Goal: Information Seeking & Learning: Learn about a topic

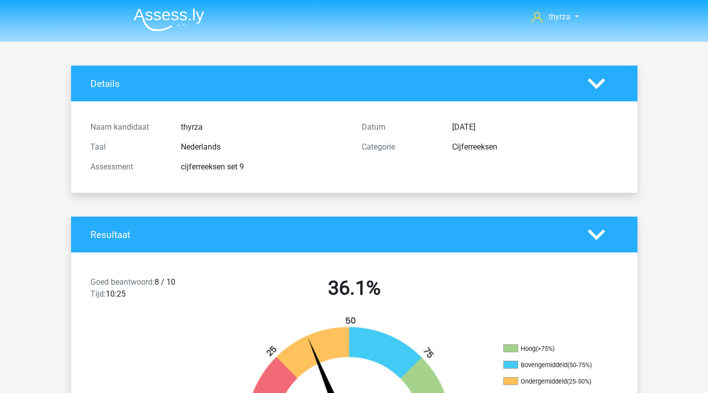
scroll to position [199, 0]
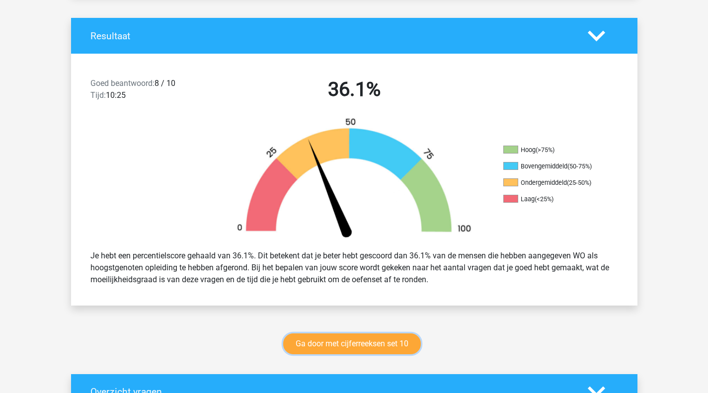
click at [323, 351] on link "Ga door met cijferreeksen set 10" at bounding box center [352, 343] width 138 height 21
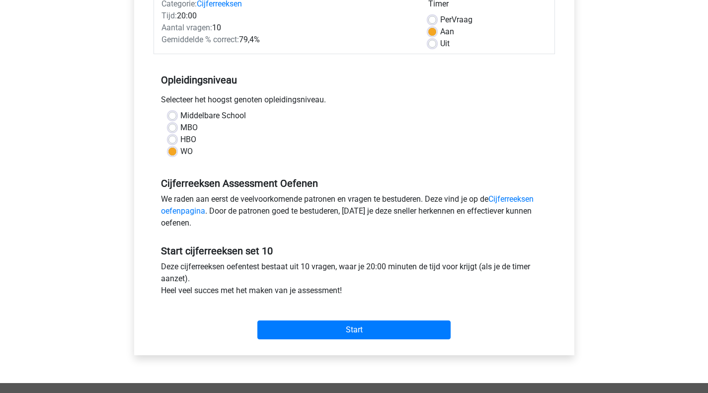
scroll to position [140, 0]
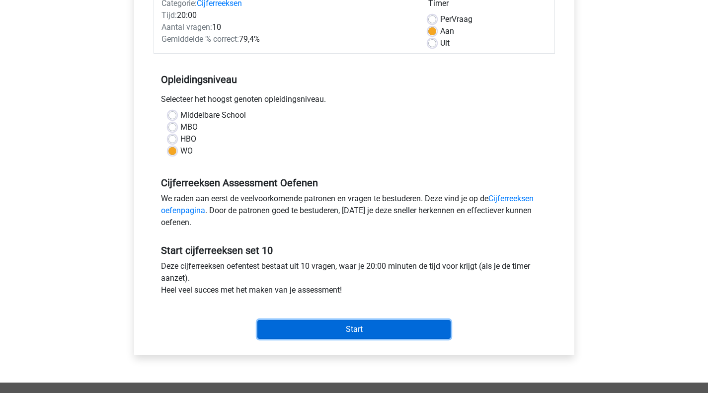
click at [333, 326] on input "Start" at bounding box center [353, 329] width 193 height 19
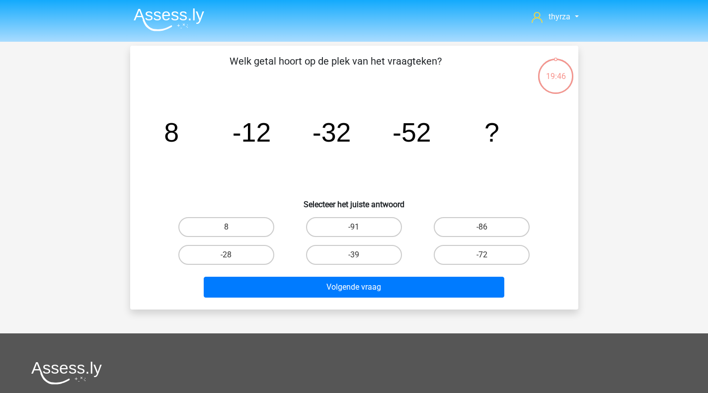
click at [463, 250] on label "-72" at bounding box center [482, 255] width 96 height 20
click at [482, 255] on input "-72" at bounding box center [485, 258] width 6 height 6
radio input "true"
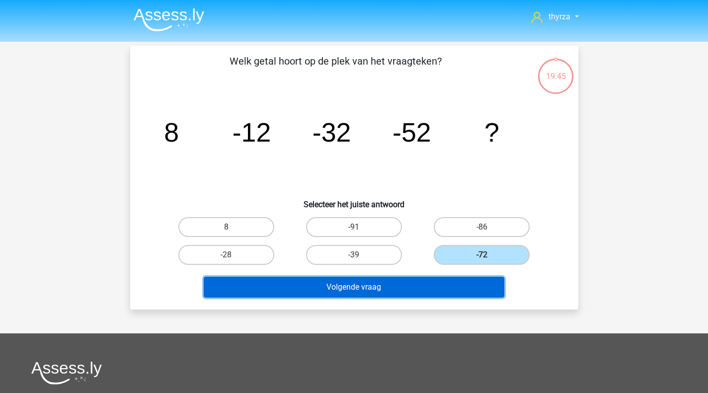
click at [438, 288] on button "Volgende vraag" at bounding box center [354, 287] width 301 height 21
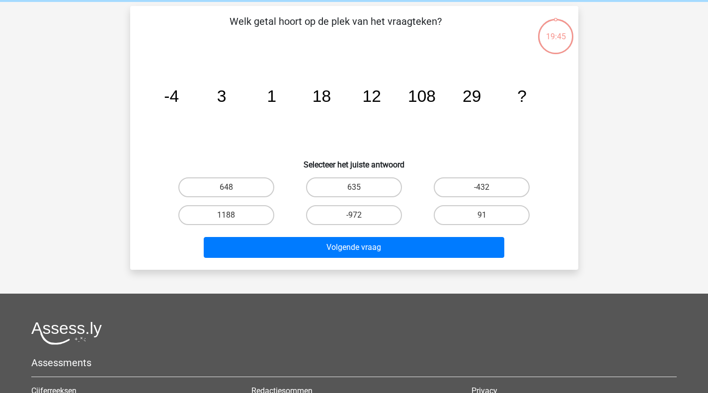
scroll to position [46, 0]
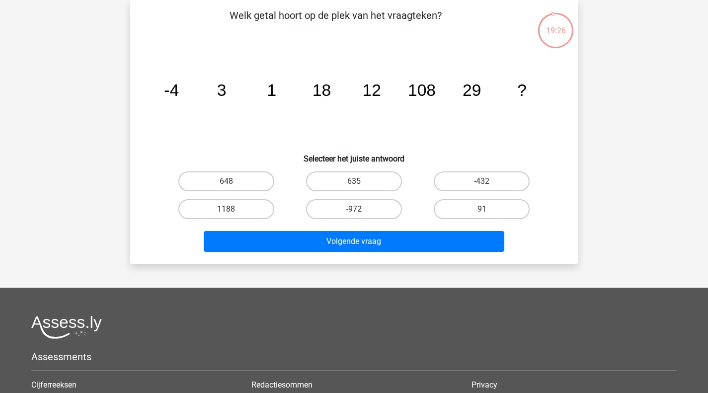
click at [244, 180] on label "648" at bounding box center [226, 181] width 96 height 20
click at [233, 181] on input "648" at bounding box center [229, 184] width 6 height 6
radio input "true"
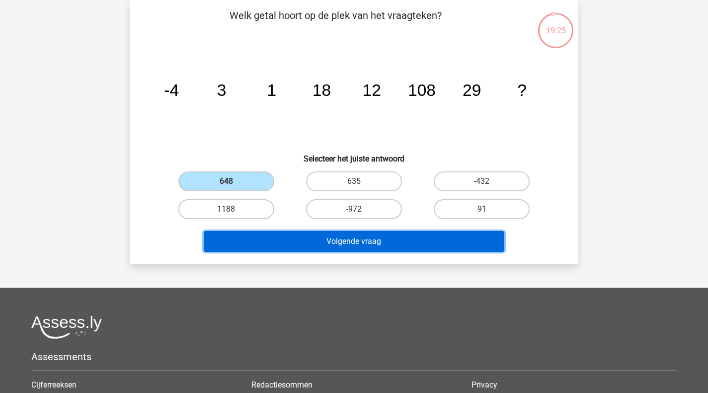
click at [269, 236] on button "Volgende vraag" at bounding box center [354, 241] width 301 height 21
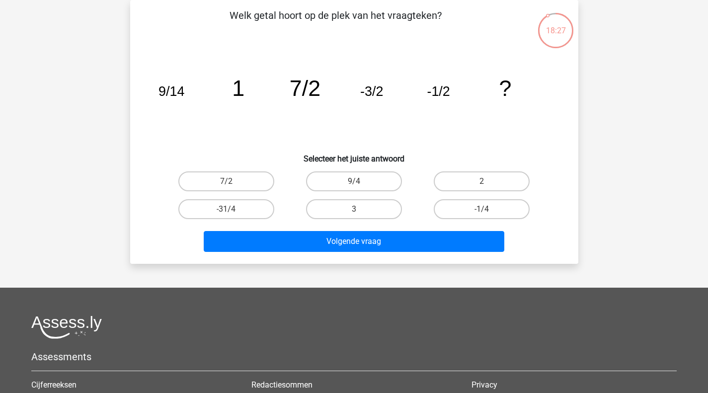
click at [225, 206] on label "-31/4" at bounding box center [226, 209] width 96 height 20
click at [226, 209] on input "-31/4" at bounding box center [229, 212] width 6 height 6
radio input "true"
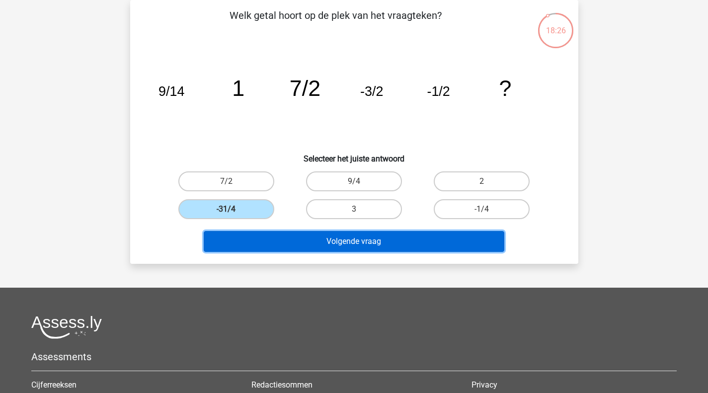
click at [305, 233] on button "Volgende vraag" at bounding box center [354, 241] width 301 height 21
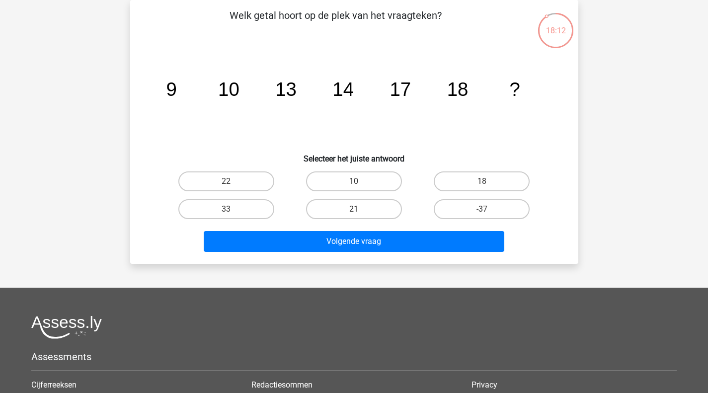
click at [341, 207] on label "21" at bounding box center [354, 209] width 96 height 20
click at [354, 209] on input "21" at bounding box center [357, 212] width 6 height 6
radio input "true"
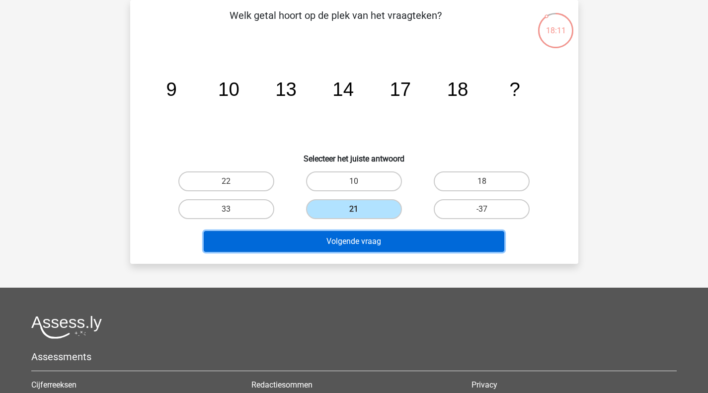
click at [342, 241] on button "Volgende vraag" at bounding box center [354, 241] width 301 height 21
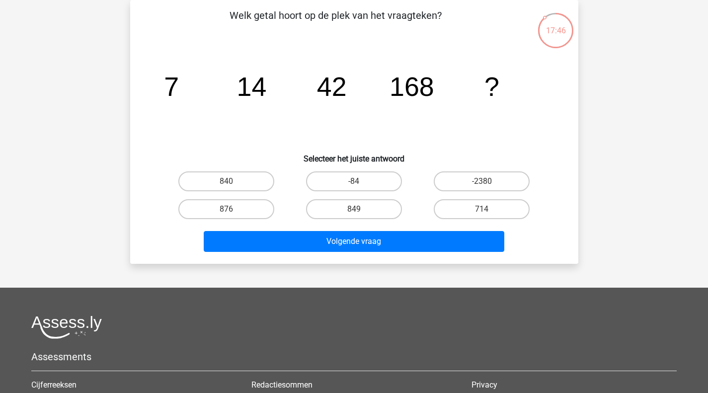
click at [254, 174] on label "840" at bounding box center [226, 181] width 96 height 20
click at [233, 181] on input "840" at bounding box center [229, 184] width 6 height 6
radio input "true"
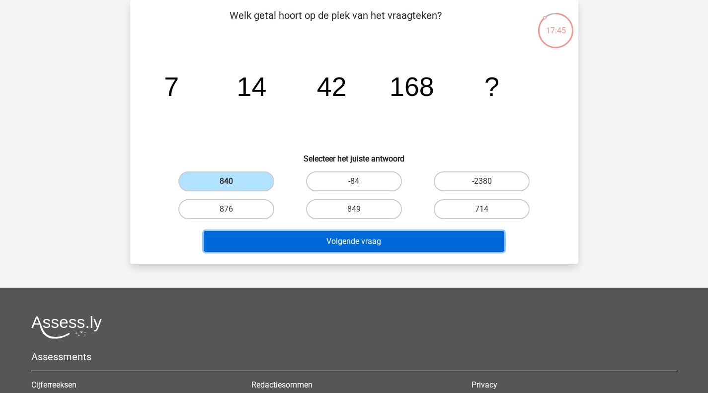
click at [307, 244] on button "Volgende vraag" at bounding box center [354, 241] width 301 height 21
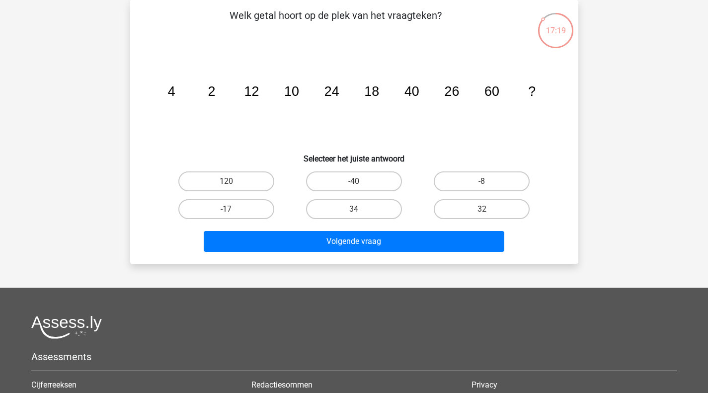
click at [355, 218] on label "34" at bounding box center [354, 209] width 96 height 20
click at [355, 216] on input "34" at bounding box center [357, 212] width 6 height 6
radio input "true"
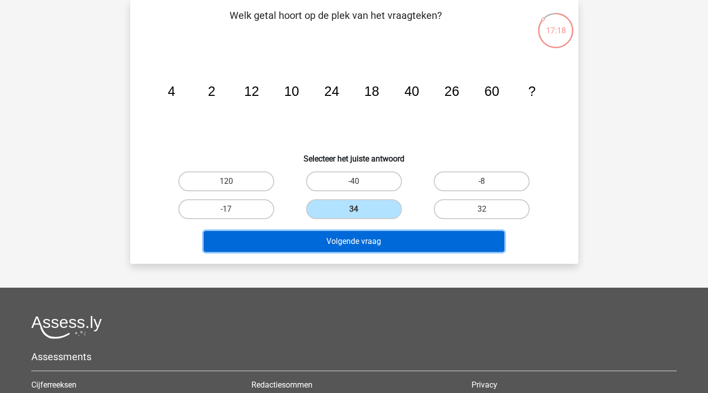
click at [359, 242] on button "Volgende vraag" at bounding box center [354, 241] width 301 height 21
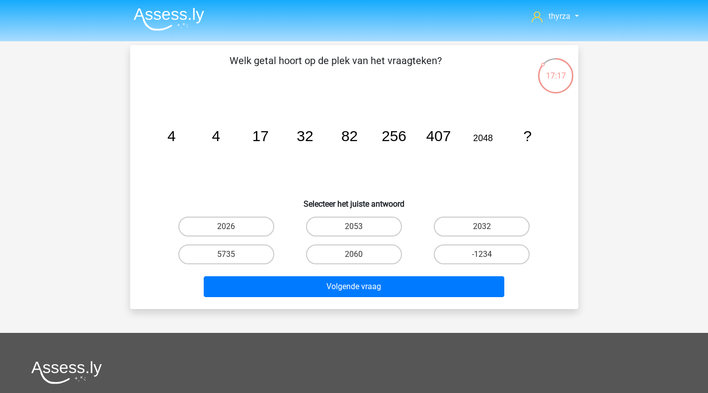
scroll to position [0, 0]
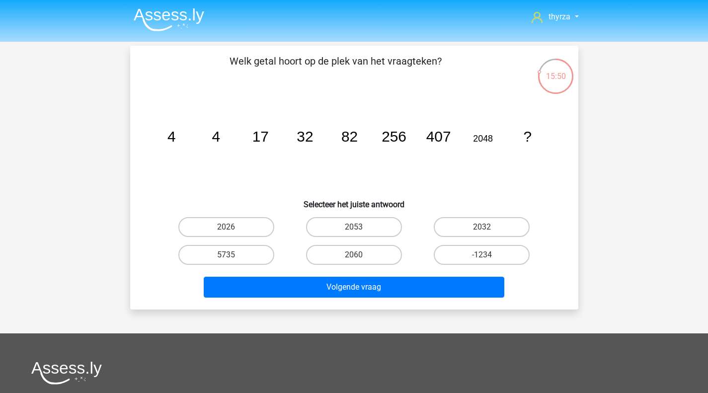
click at [475, 226] on label "2032" at bounding box center [482, 227] width 96 height 20
click at [482, 227] on input "2032" at bounding box center [485, 230] width 6 height 6
radio input "true"
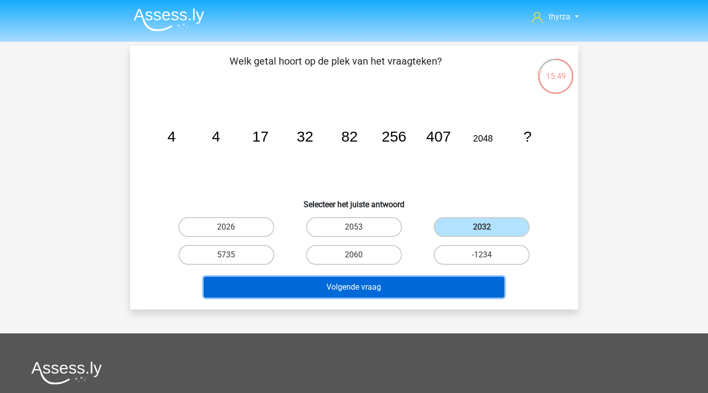
click at [422, 292] on button "Volgende vraag" at bounding box center [354, 287] width 301 height 21
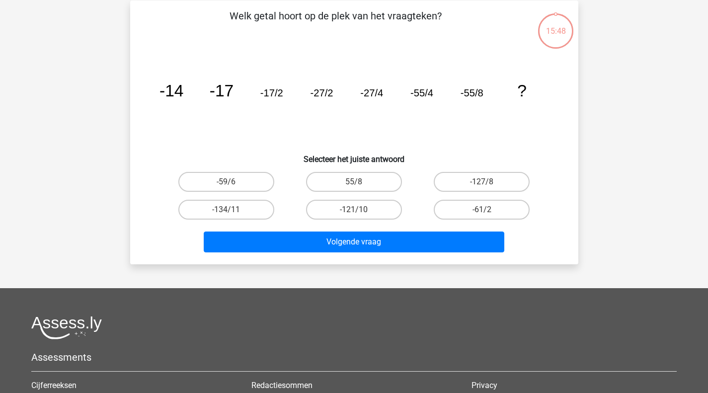
scroll to position [46, 0]
click at [471, 183] on label "-127/8" at bounding box center [482, 181] width 96 height 20
click at [482, 183] on input "-127/8" at bounding box center [485, 184] width 6 height 6
radio input "true"
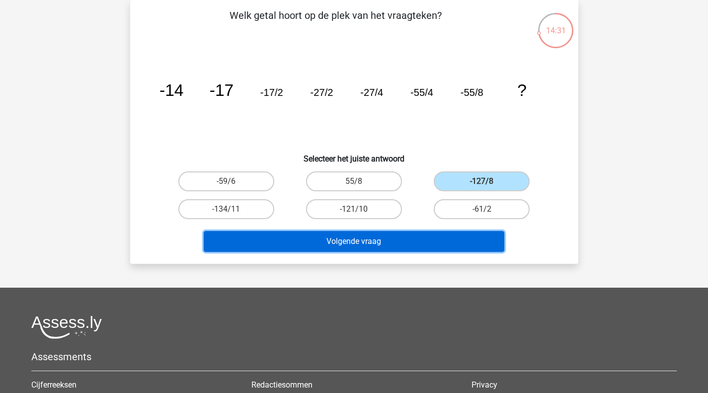
click at [411, 236] on button "Volgende vraag" at bounding box center [354, 241] width 301 height 21
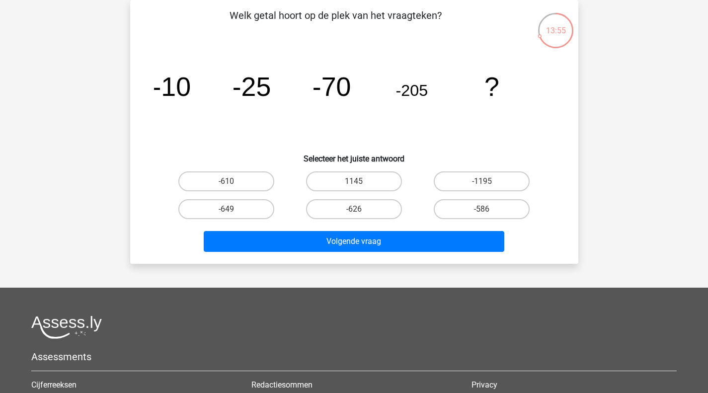
click at [247, 185] on label "-610" at bounding box center [226, 181] width 96 height 20
click at [233, 185] on input "-610" at bounding box center [229, 184] width 6 height 6
radio input "true"
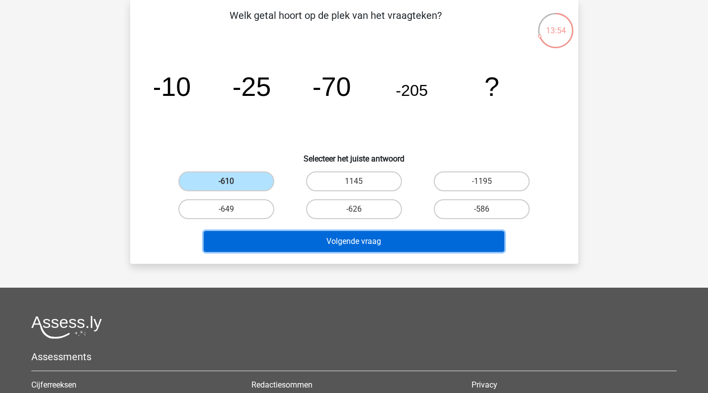
click at [304, 236] on button "Volgende vraag" at bounding box center [354, 241] width 301 height 21
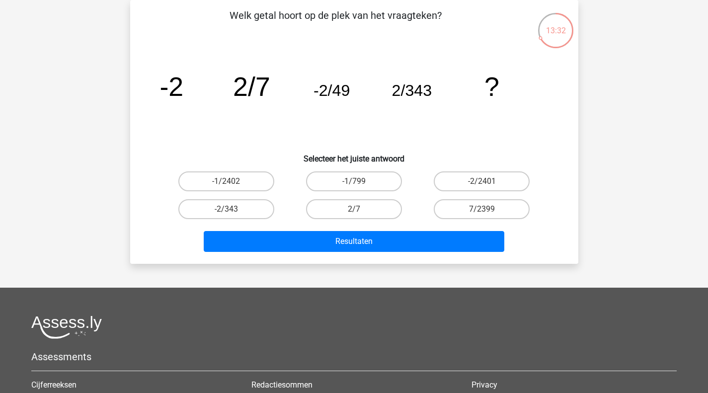
click at [491, 187] on label "-2/2401" at bounding box center [482, 181] width 96 height 20
click at [488, 187] on input "-2/2401" at bounding box center [485, 184] width 6 height 6
radio input "true"
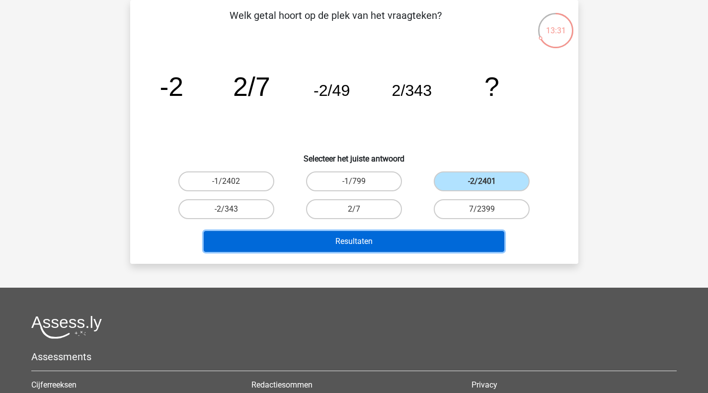
click at [439, 243] on button "Resultaten" at bounding box center [354, 241] width 301 height 21
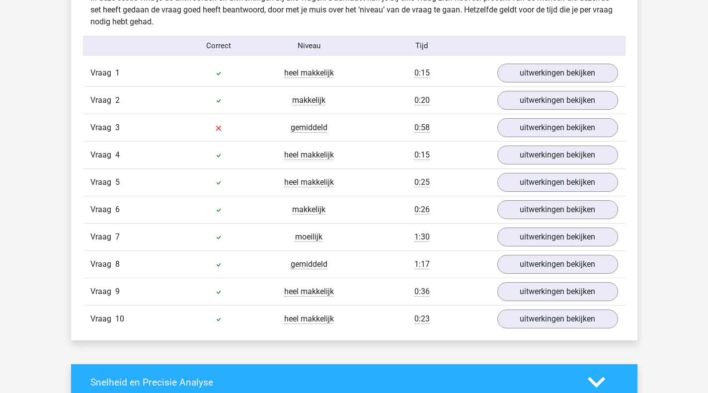
scroll to position [623, 0]
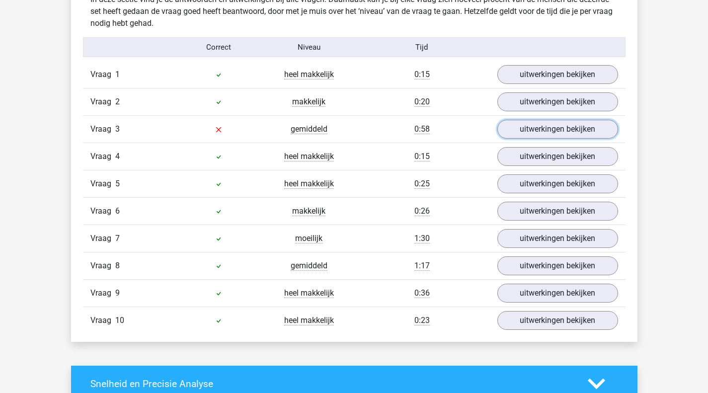
click at [546, 137] on link "uitwerkingen bekijken" at bounding box center [557, 129] width 121 height 19
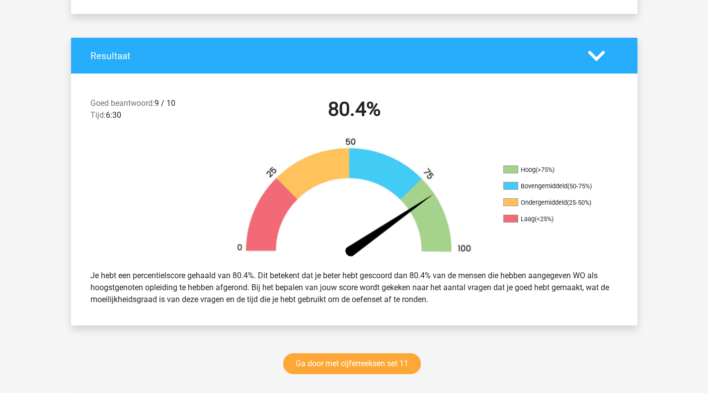
scroll to position [144, 0]
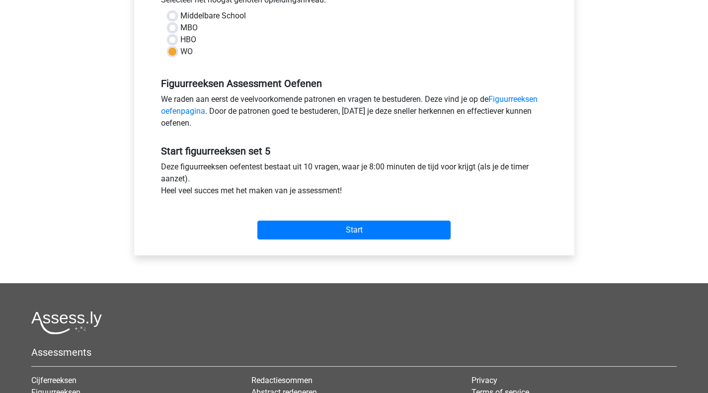
scroll to position [193, 0]
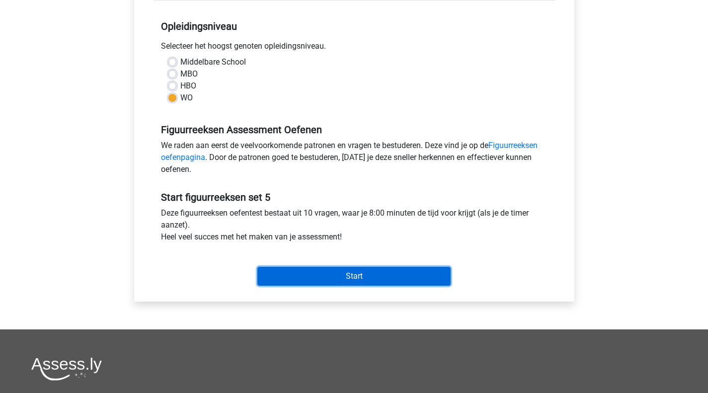
click at [323, 275] on input "Start" at bounding box center [353, 276] width 193 height 19
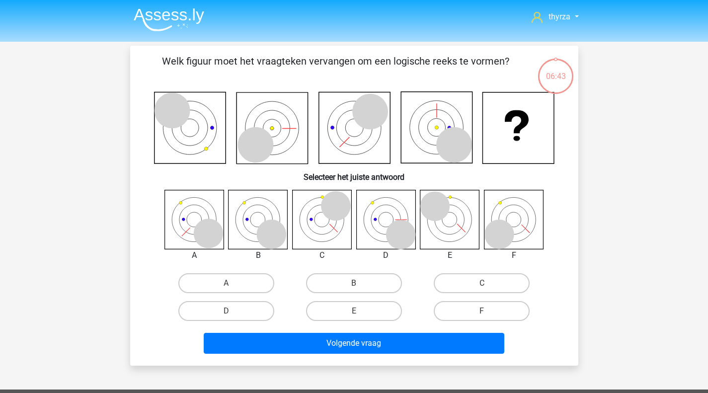
click at [351, 304] on label "E" at bounding box center [354, 311] width 96 height 20
click at [354, 311] on input "E" at bounding box center [357, 314] width 6 height 6
radio input "true"
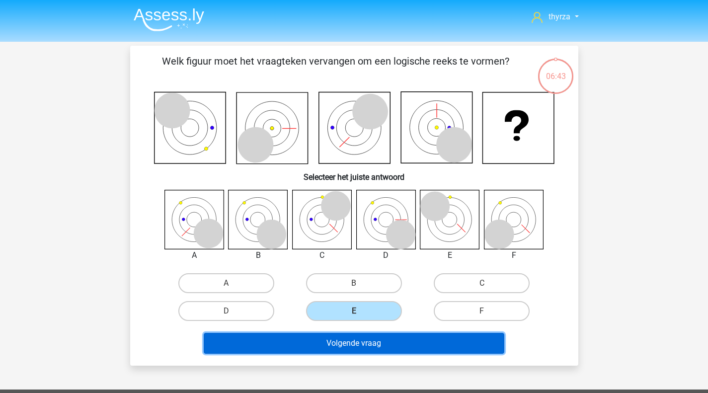
click at [358, 346] on button "Volgende vraag" at bounding box center [354, 343] width 301 height 21
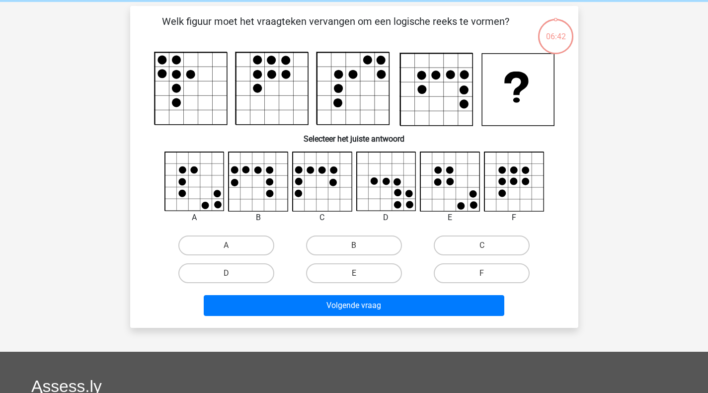
scroll to position [46, 0]
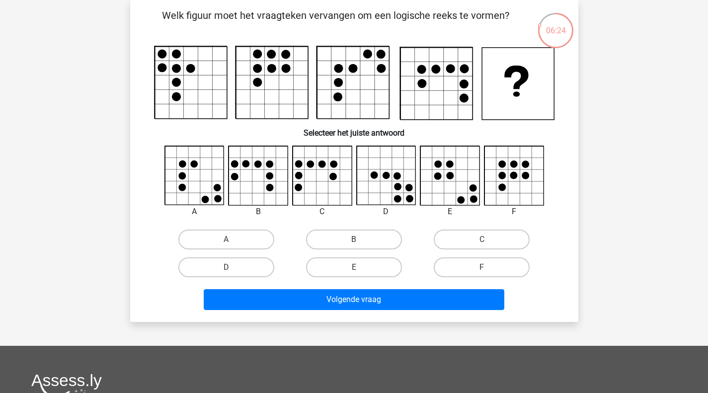
click at [217, 239] on label "A" at bounding box center [226, 240] width 96 height 20
click at [226, 239] on input "A" at bounding box center [229, 242] width 6 height 6
radio input "true"
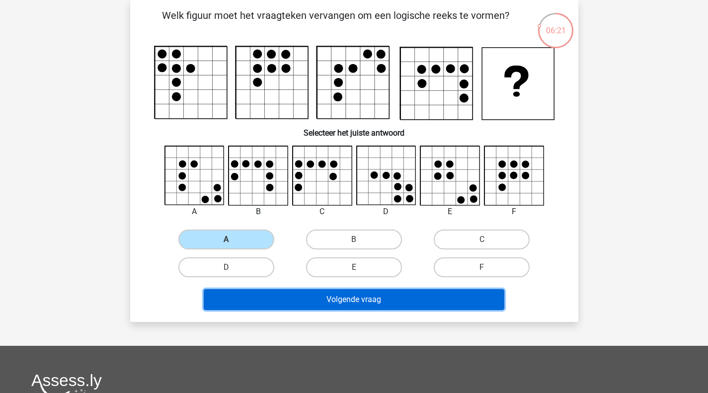
click at [311, 303] on button "Volgende vraag" at bounding box center [354, 299] width 301 height 21
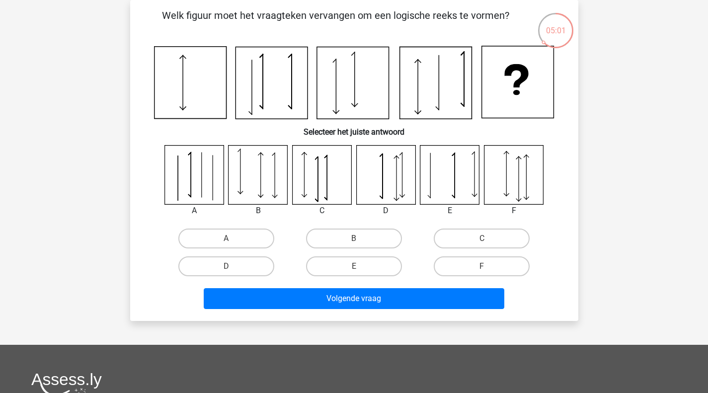
click at [244, 236] on label "A" at bounding box center [226, 239] width 96 height 20
click at [233, 239] on input "A" at bounding box center [229, 242] width 6 height 6
radio input "true"
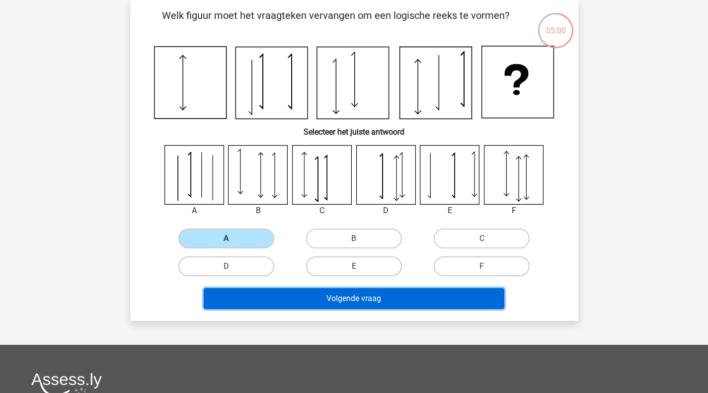
click at [344, 295] on button "Volgende vraag" at bounding box center [354, 298] width 301 height 21
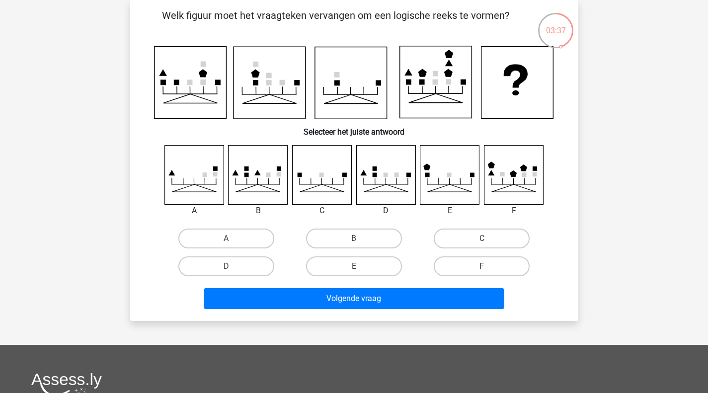
click at [483, 239] on input "C" at bounding box center [485, 242] width 6 height 6
radio input "true"
drag, startPoint x: 461, startPoint y: 266, endPoint x: 434, endPoint y: 295, distance: 39.7
click at [461, 267] on label "F" at bounding box center [482, 266] width 96 height 20
click at [482, 267] on input "F" at bounding box center [485, 269] width 6 height 6
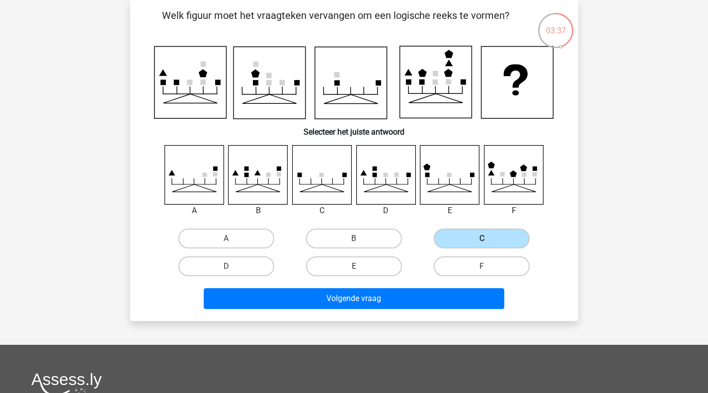
radio input "true"
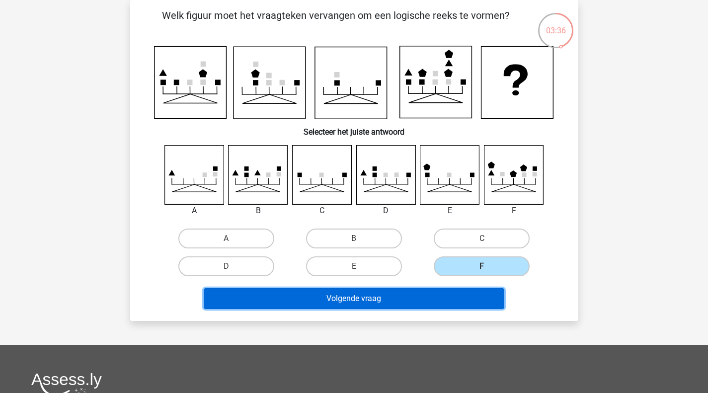
click at [425, 301] on button "Volgende vraag" at bounding box center [354, 298] width 301 height 21
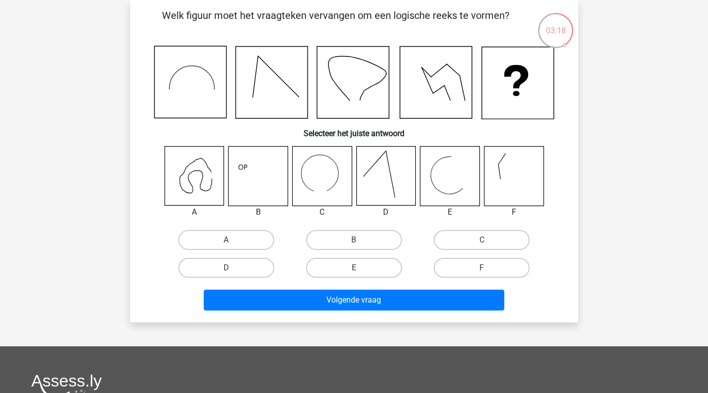
click at [476, 239] on label "C" at bounding box center [482, 240] width 96 height 20
click at [482, 240] on input "C" at bounding box center [485, 243] width 6 height 6
radio input "true"
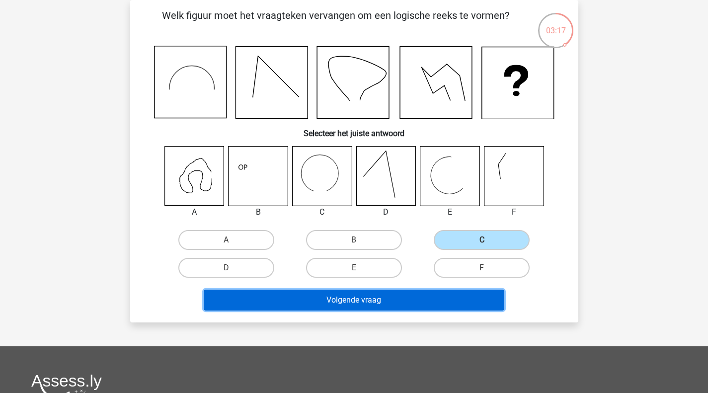
click at [403, 302] on button "Volgende vraag" at bounding box center [354, 300] width 301 height 21
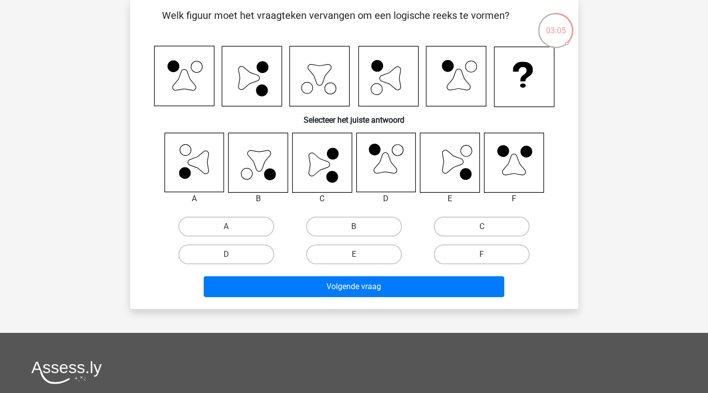
click at [496, 223] on label "C" at bounding box center [482, 227] width 96 height 20
click at [488, 227] on input "C" at bounding box center [485, 230] width 6 height 6
radio input "true"
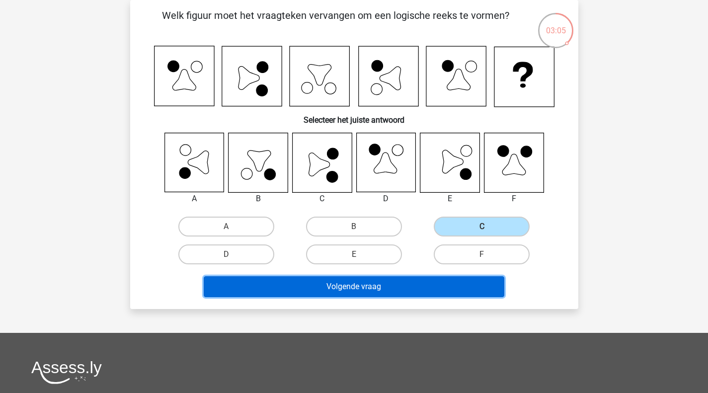
click at [441, 285] on button "Volgende vraag" at bounding box center [354, 286] width 301 height 21
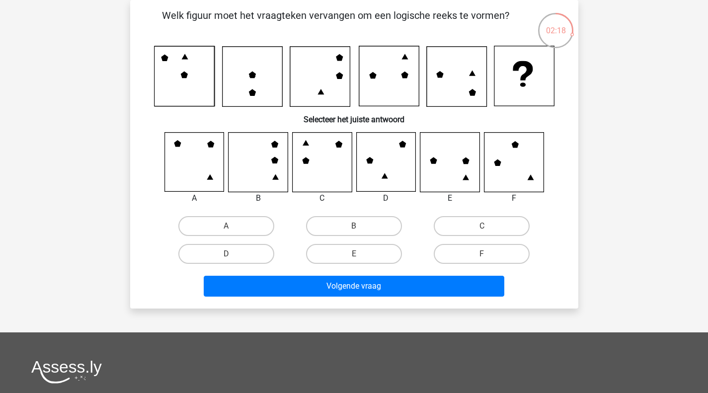
click at [490, 250] on label "F" at bounding box center [482, 254] width 96 height 20
click at [488, 254] on input "F" at bounding box center [485, 257] width 6 height 6
radio input "true"
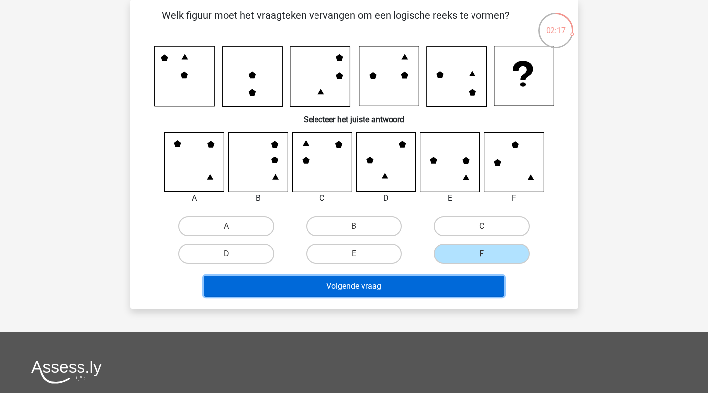
click at [448, 289] on button "Volgende vraag" at bounding box center [354, 286] width 301 height 21
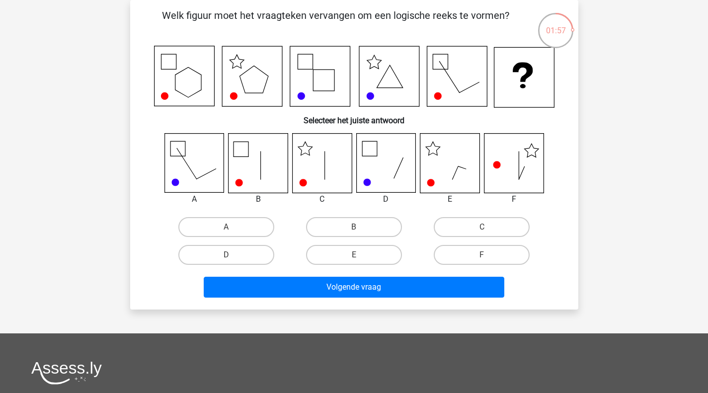
click at [488, 237] on label "C" at bounding box center [482, 227] width 96 height 20
click at [488, 234] on input "C" at bounding box center [485, 230] width 6 height 6
radio input "true"
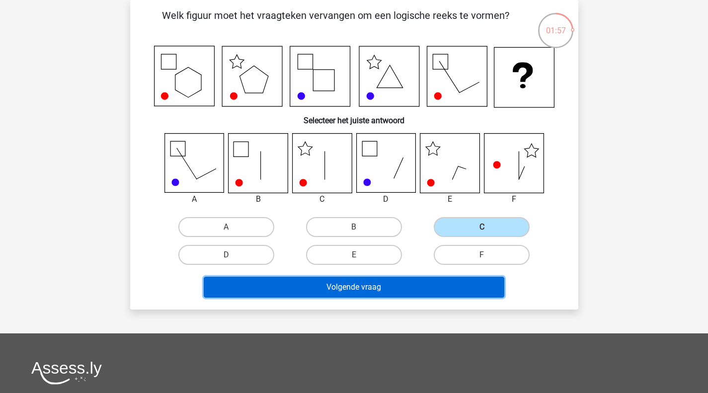
click at [431, 288] on button "Volgende vraag" at bounding box center [354, 287] width 301 height 21
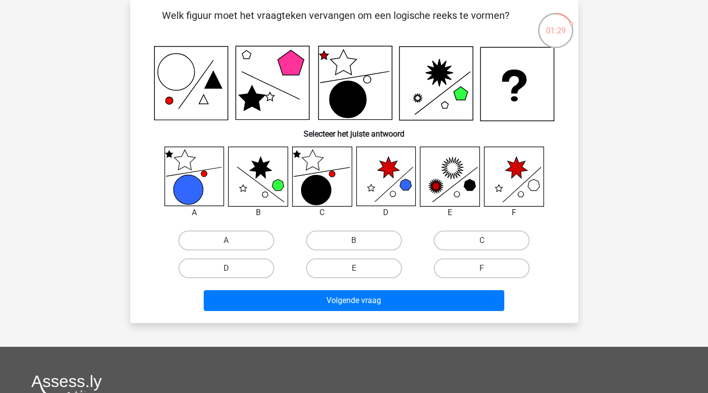
click at [339, 264] on label "E" at bounding box center [354, 268] width 96 height 20
click at [354, 268] on input "E" at bounding box center [357, 271] width 6 height 6
radio input "true"
click at [426, 316] on div "Welk figuur moet het vraagteken vervangen om een logische reeks te vormen? Sele…" at bounding box center [354, 161] width 448 height 323
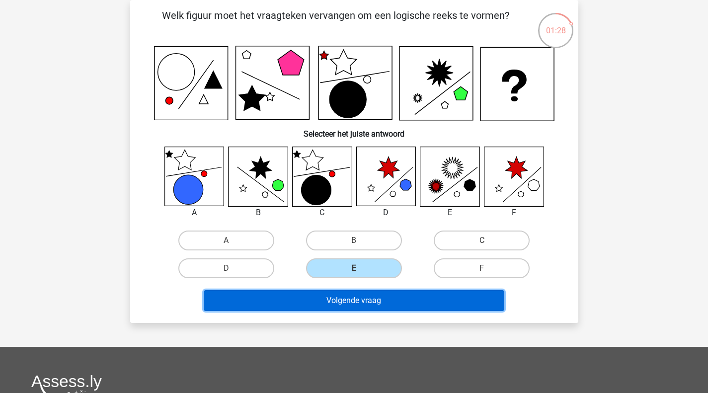
click at [399, 304] on button "Volgende vraag" at bounding box center [354, 300] width 301 height 21
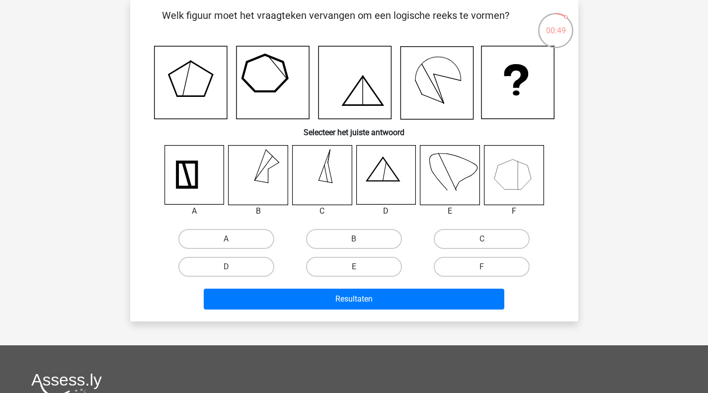
click at [470, 269] on label "F" at bounding box center [482, 267] width 96 height 20
click at [482, 269] on input "F" at bounding box center [485, 270] width 6 height 6
radio input "true"
click at [444, 318] on div "Welk figuur moet het vraagteken vervangen om een logische reeks te vormen? Sele…" at bounding box center [354, 160] width 448 height 321
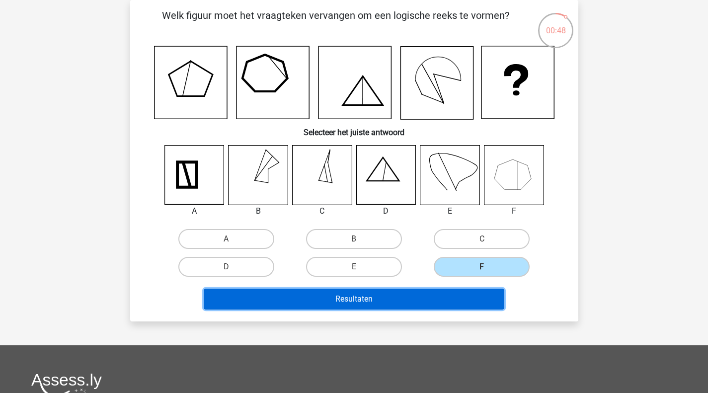
click at [394, 291] on button "Resultaten" at bounding box center [354, 299] width 301 height 21
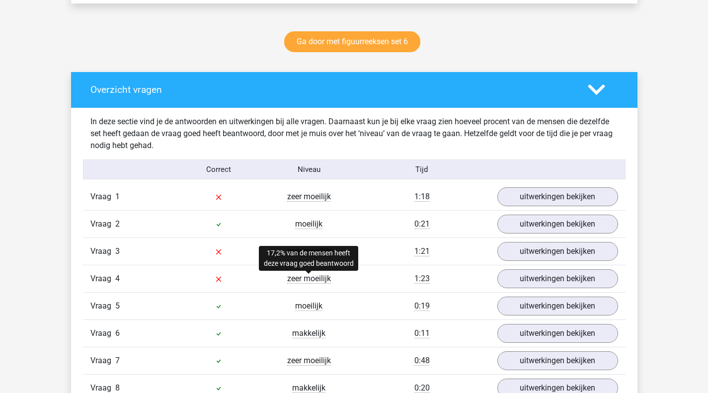
scroll to position [596, 0]
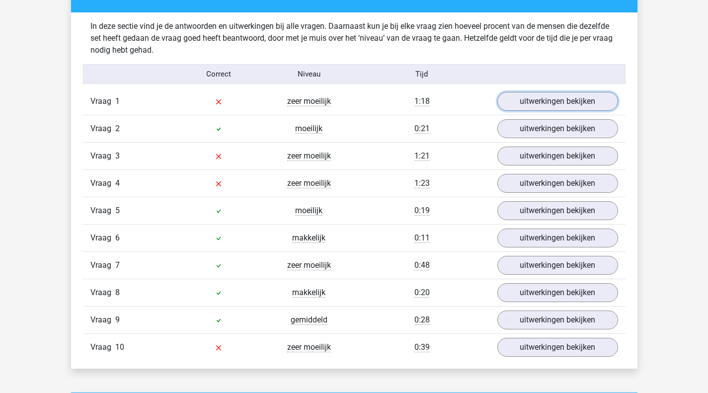
click at [536, 97] on link "uitwerkingen bekijken" at bounding box center [557, 101] width 121 height 19
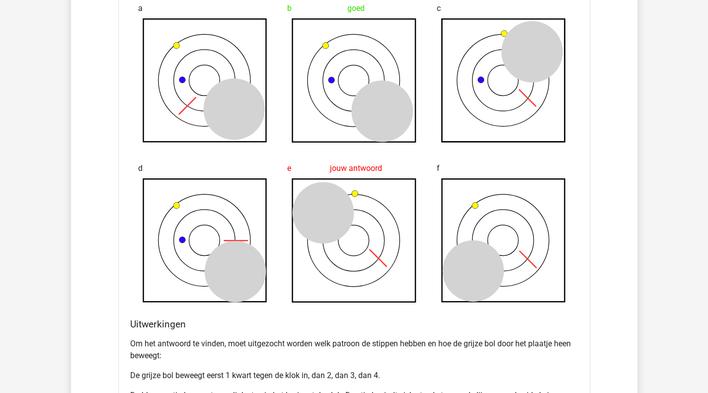
scroll to position [994, 0]
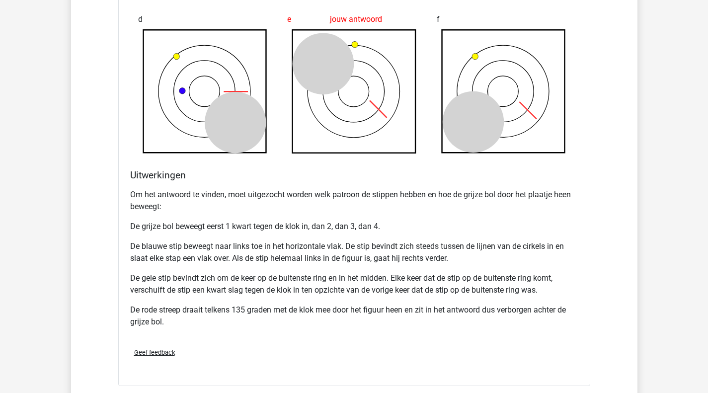
click at [140, 231] on p "De grijze bol beweegt eerst 1 kwart tegen de klok in, dan 2, dan 3, dan 4." at bounding box center [354, 227] width 448 height 12
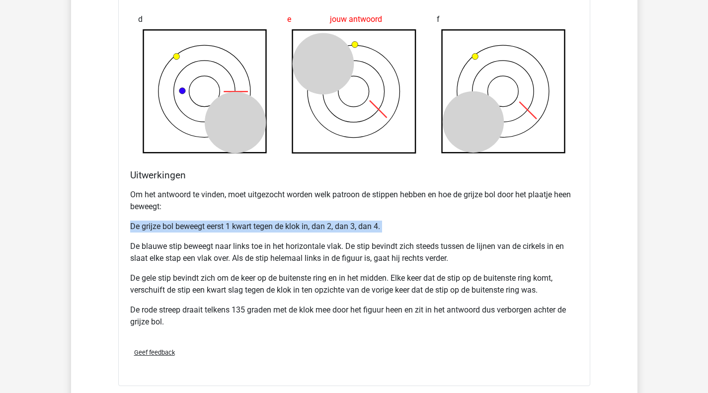
click at [140, 231] on p "De grijze bol beweegt eerst 1 kwart tegen de klok in, dan 2, dan 3, dan 4." at bounding box center [354, 227] width 448 height 12
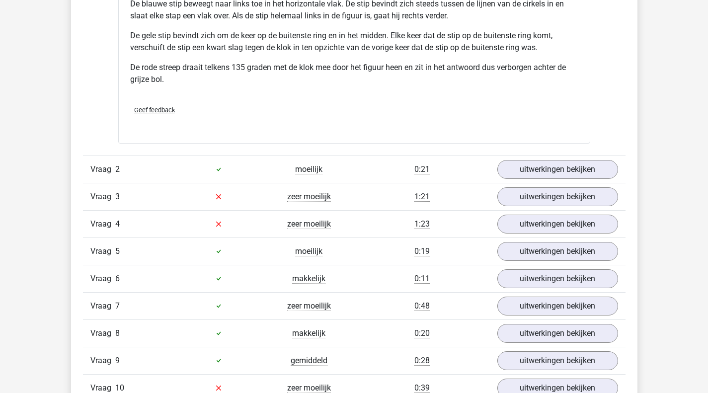
scroll to position [1292, 0]
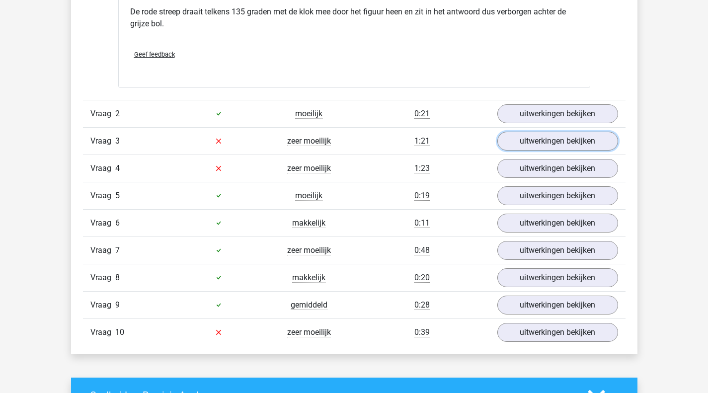
click at [552, 144] on link "uitwerkingen bekijken" at bounding box center [557, 141] width 121 height 19
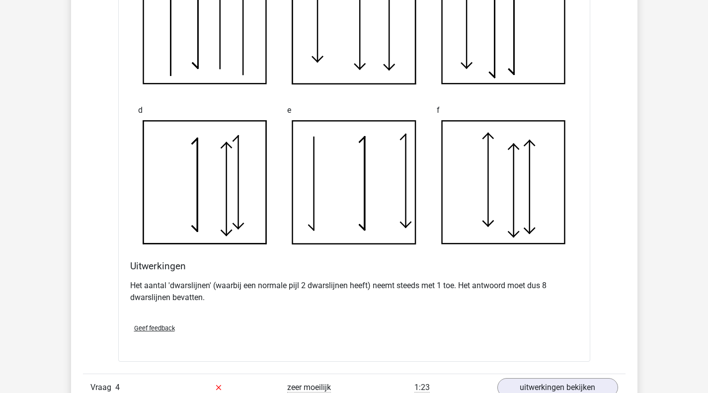
scroll to position [1640, 0]
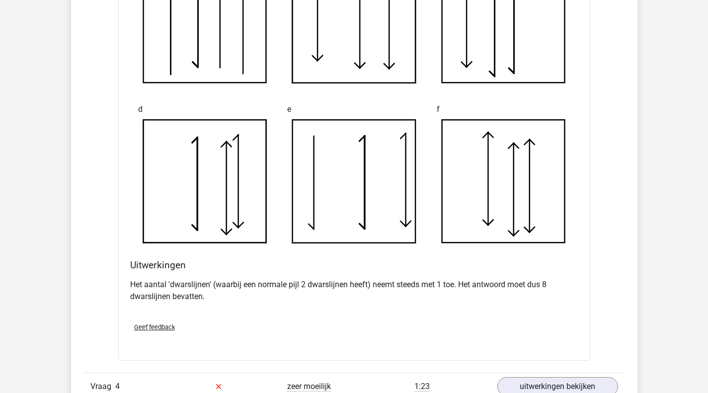
click at [182, 287] on p "Het aantal 'dwarslijnen' (waarbij een normale pijl 2 dwarslijnen heeft) neemt s…" at bounding box center [354, 291] width 448 height 24
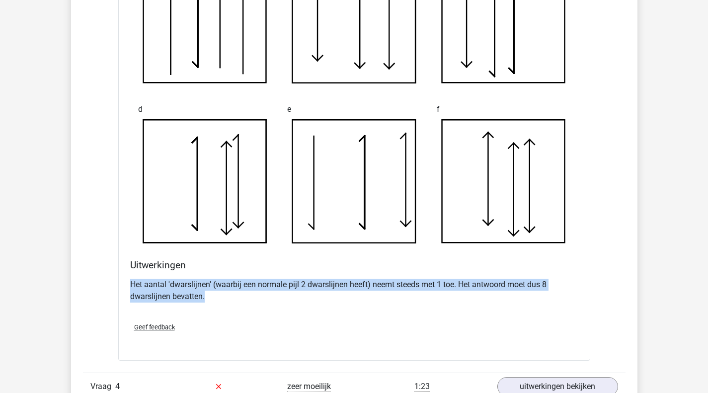
click at [182, 287] on p "Het aantal 'dwarslijnen' (waarbij een normale pijl 2 dwarslijnen heeft) neemt s…" at bounding box center [354, 291] width 448 height 24
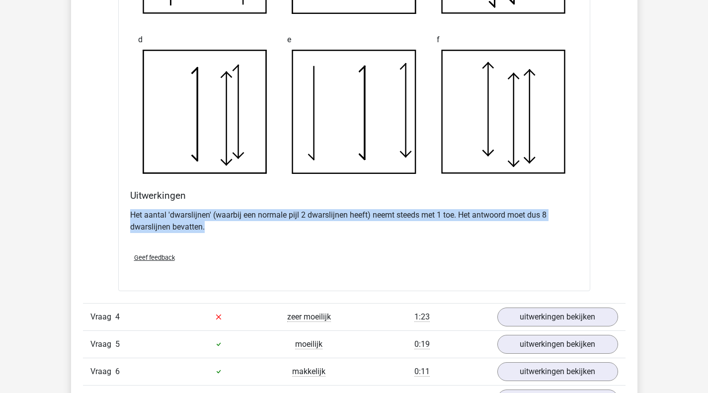
scroll to position [1838, 0]
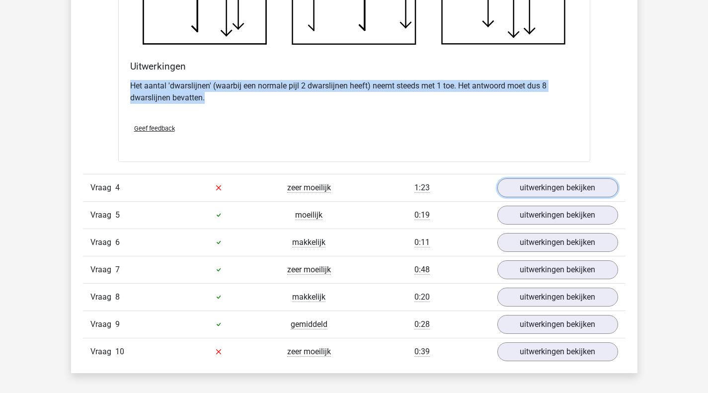
click at [547, 190] on link "uitwerkingen bekijken" at bounding box center [557, 187] width 121 height 19
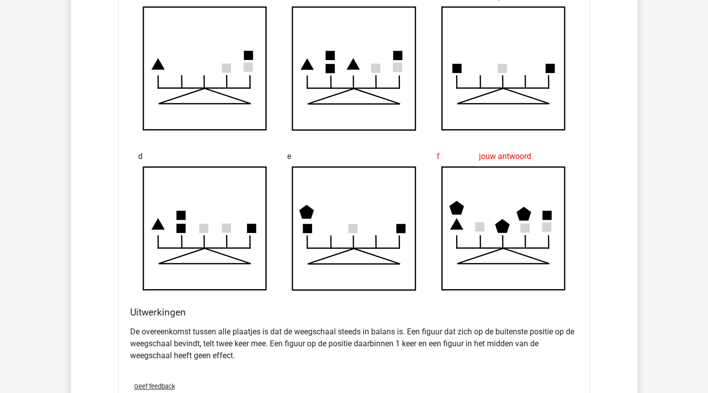
scroll to position [2286, 0]
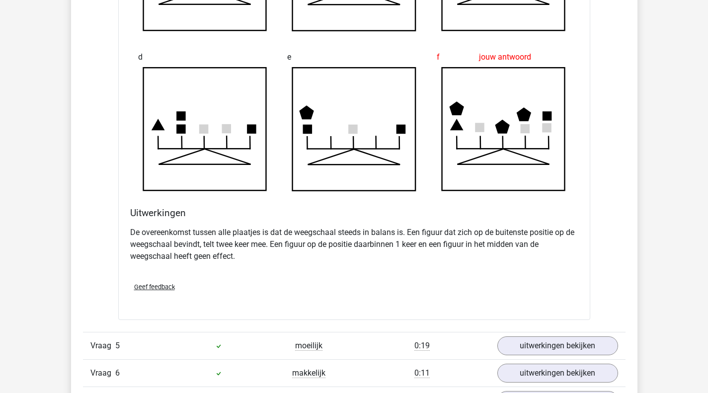
click at [206, 234] on p "De overeenkomst tussen alle plaatjes is dat de weegschaal steeds in balans is. …" at bounding box center [354, 245] width 448 height 36
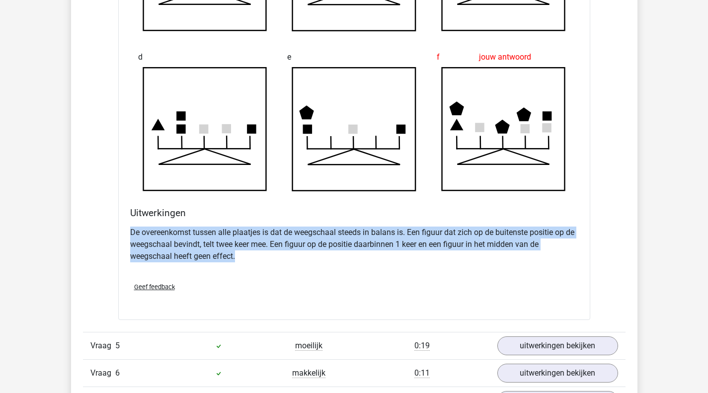
click at [206, 234] on p "De overeenkomst tussen alle plaatjes is dat de weegschaal steeds in balans is. …" at bounding box center [354, 245] width 448 height 36
click at [258, 258] on p "De overeenkomst tussen alle plaatjes is dat de weegschaal steeds in balans is. …" at bounding box center [354, 245] width 448 height 36
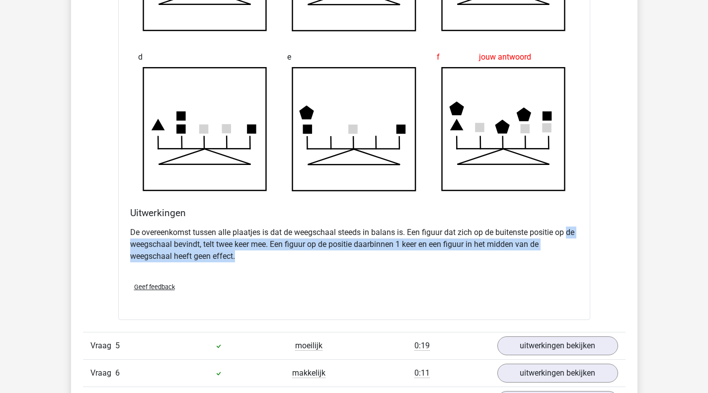
drag, startPoint x: 257, startPoint y: 258, endPoint x: 84, endPoint y: 244, distance: 173.0
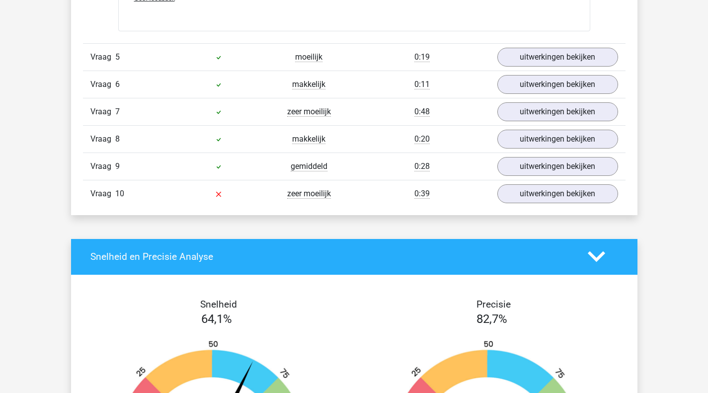
scroll to position [2633, 0]
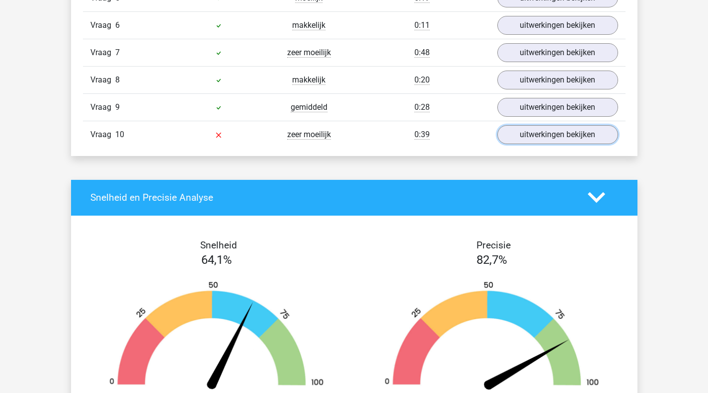
click at [530, 128] on link "uitwerkingen bekijken" at bounding box center [557, 134] width 121 height 19
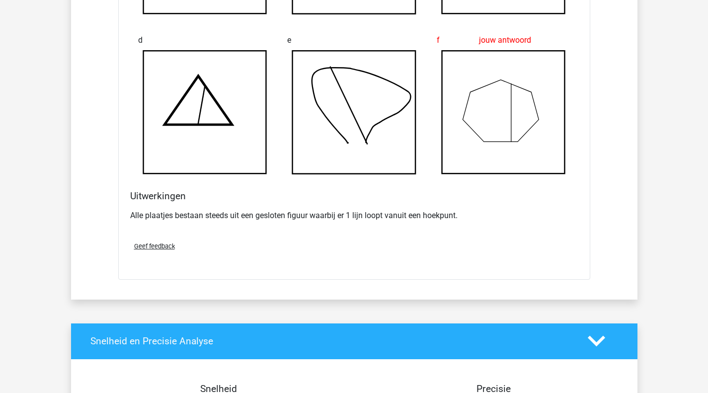
scroll to position [3081, 0]
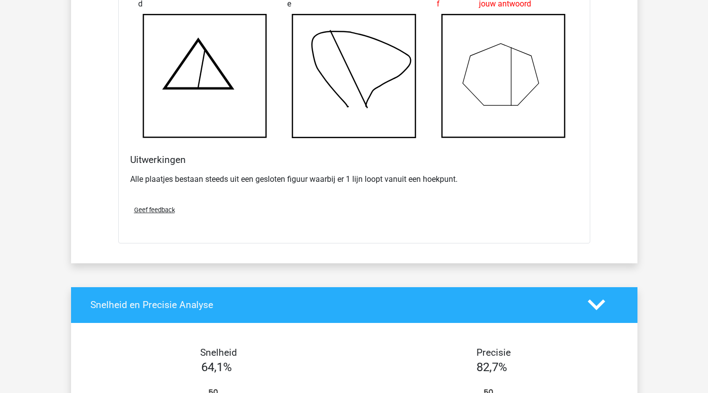
click at [167, 177] on p "Alle plaatjes bestaan steeds uit een gesloten figuur waarbij er 1 lijn loopt va…" at bounding box center [354, 179] width 448 height 12
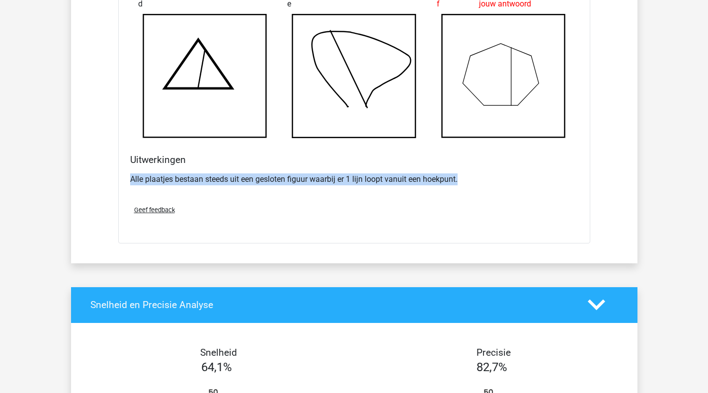
click at [167, 177] on p "Alle plaatjes bestaan steeds uit een gesloten figuur waarbij er 1 lijn loopt va…" at bounding box center [354, 179] width 448 height 12
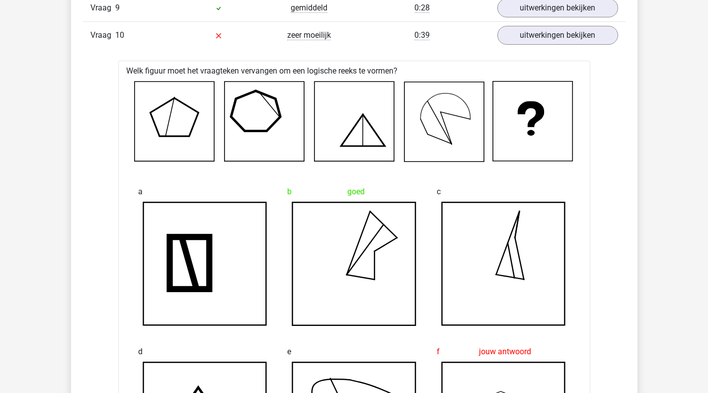
scroll to position [2981, 0]
